Goal: Complete application form

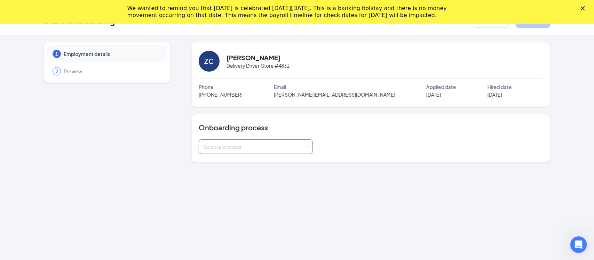
click at [301, 151] on div "Select a process" at bounding box center [255, 147] width 105 height 14
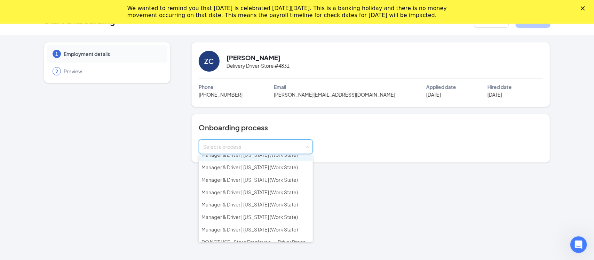
scroll to position [170, 0]
click at [231, 201] on span "Manager & Driver | Wisconsin (Work State)" at bounding box center [250, 204] width 96 height 6
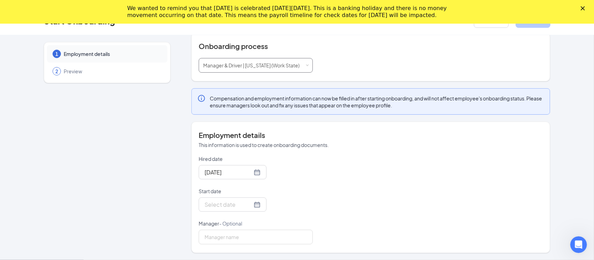
scroll to position [23, 0]
click at [231, 206] on input "Start date" at bounding box center [229, 205] width 48 height 9
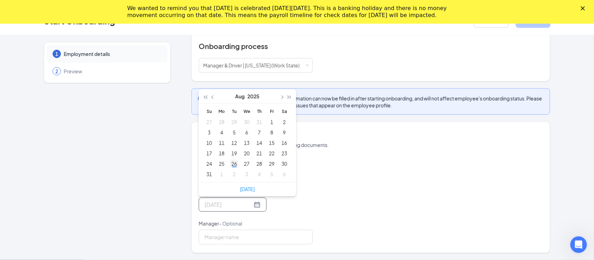
type input "Aug 26, 2025"
click at [236, 165] on div "26" at bounding box center [234, 164] width 8 height 8
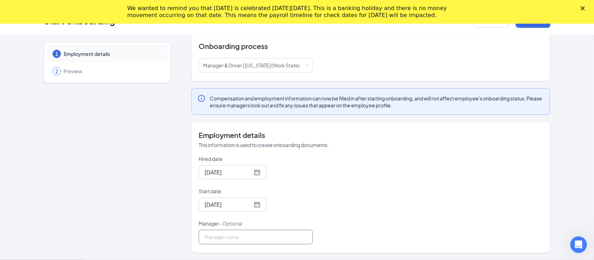
click at [276, 239] on input "Manager - Optional" at bounding box center [256, 237] width 114 height 15
click at [350, 225] on div "Hired date Aug 26, 2025 Start date Aug 26, 2025 Aug 2025 Su Mo Tu We Th Fr Sa 2…" at bounding box center [371, 200] width 344 height 89
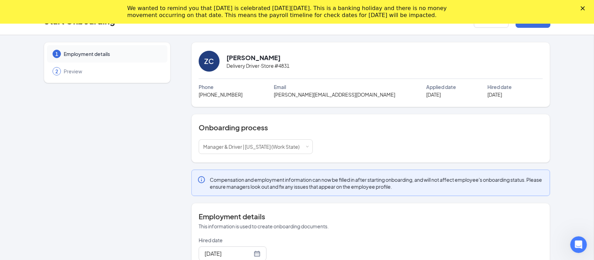
click at [582, 8] on polygon "Close" at bounding box center [583, 8] width 4 height 4
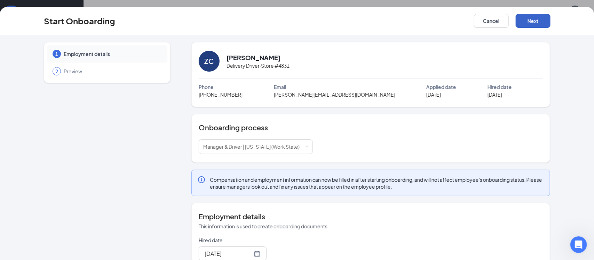
click at [533, 19] on button "Next" at bounding box center [533, 21] width 35 height 14
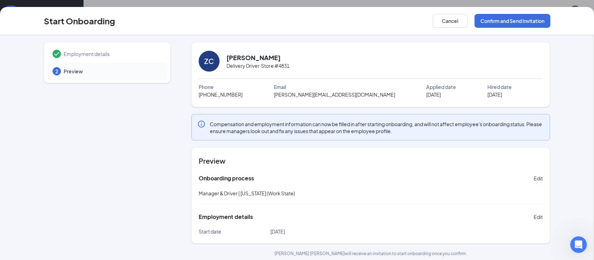
scroll to position [1, 0]
click at [518, 21] on button "Confirm and Send Invitation" at bounding box center [513, 21] width 76 height 14
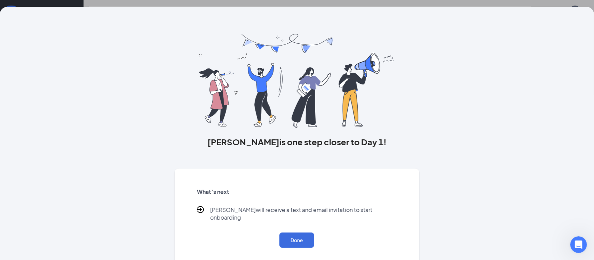
scroll to position [0, 0]
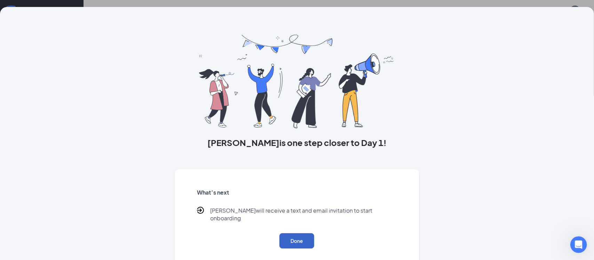
click at [297, 234] on button "Done" at bounding box center [297, 241] width 35 height 15
